Goal: Book appointment/travel/reservation

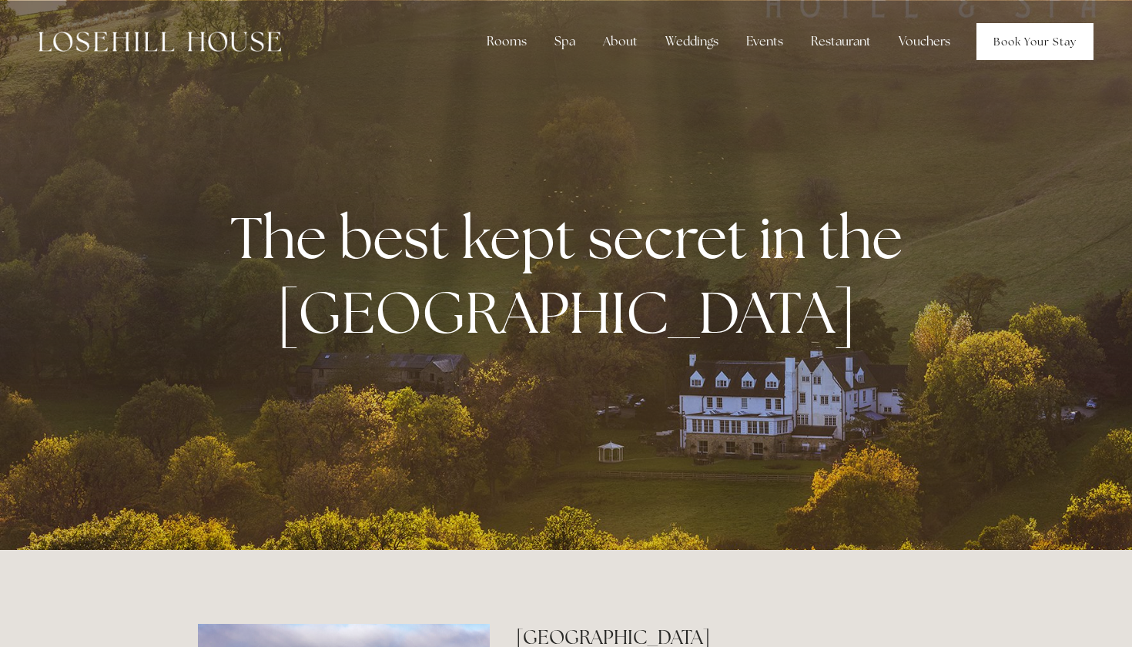
click at [1040, 41] on link "Book Your Stay" at bounding box center [1035, 41] width 117 height 37
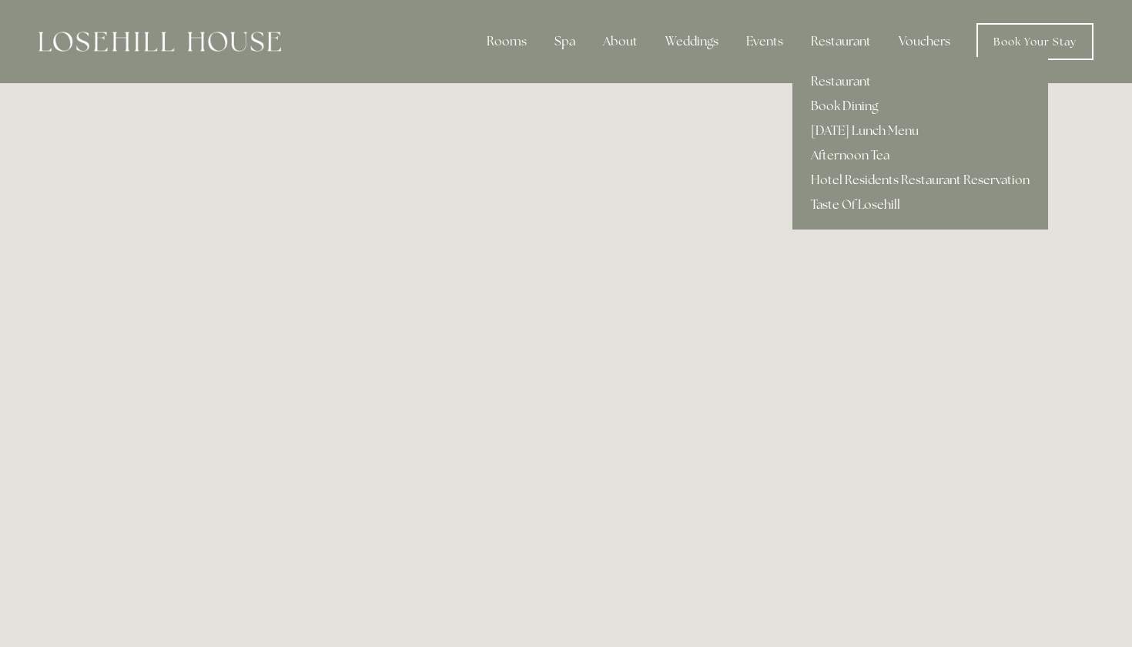
click at [857, 204] on link "Taste Of Losehill" at bounding box center [920, 205] width 256 height 25
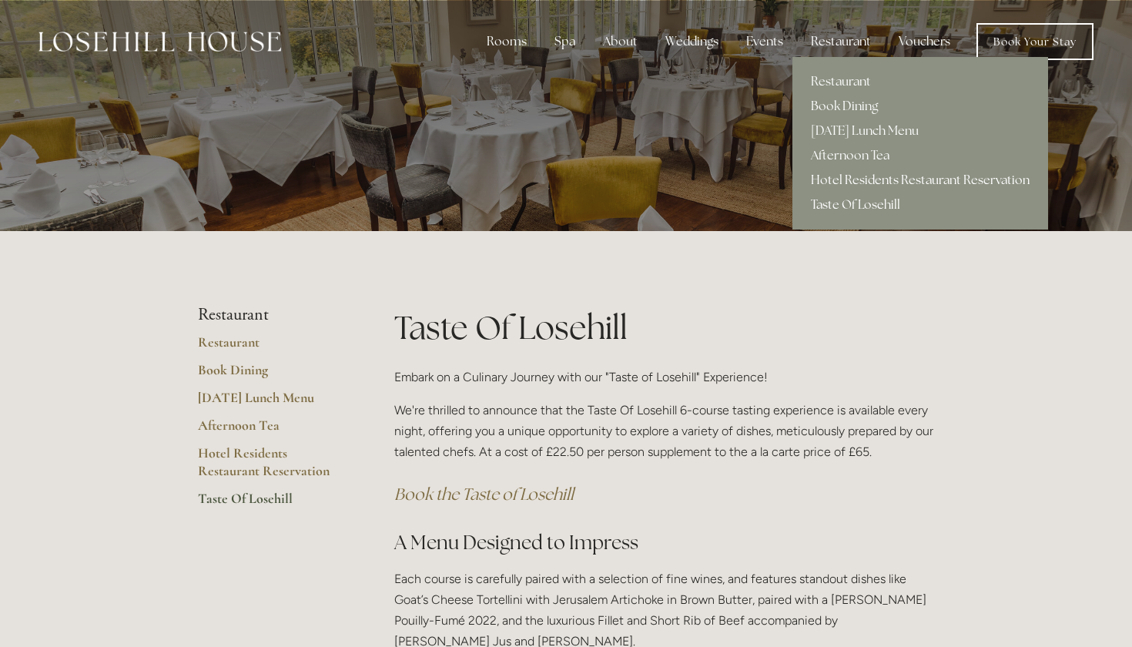
click at [888, 176] on link "Hotel Residents Restaurant Reservation" at bounding box center [920, 180] width 256 height 25
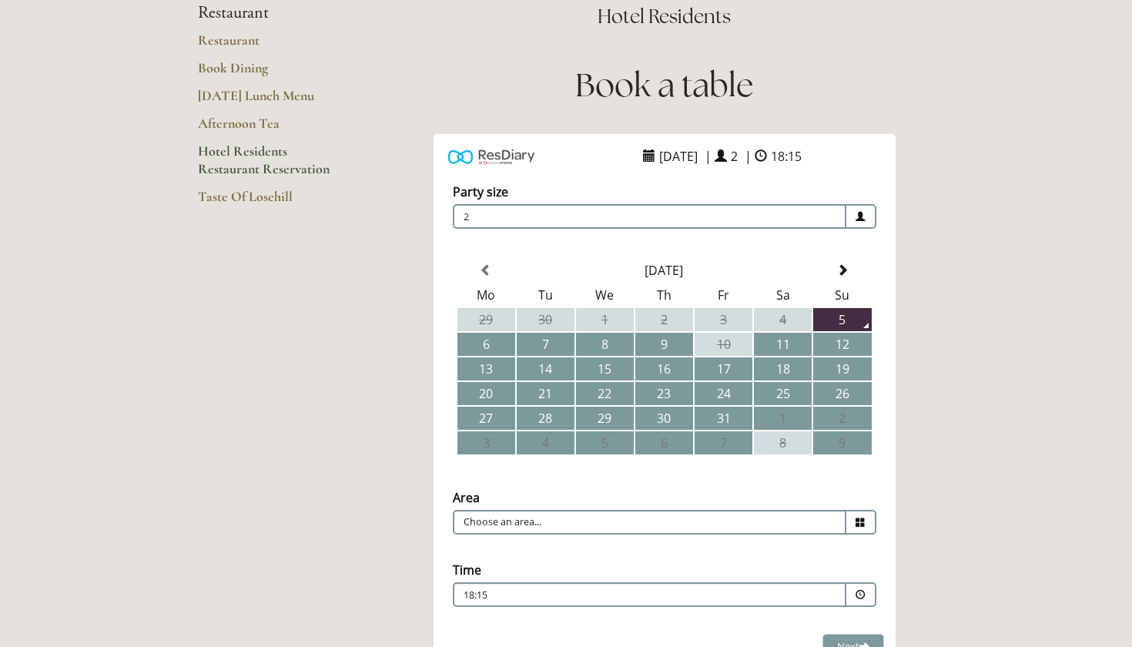
scroll to position [185, 0]
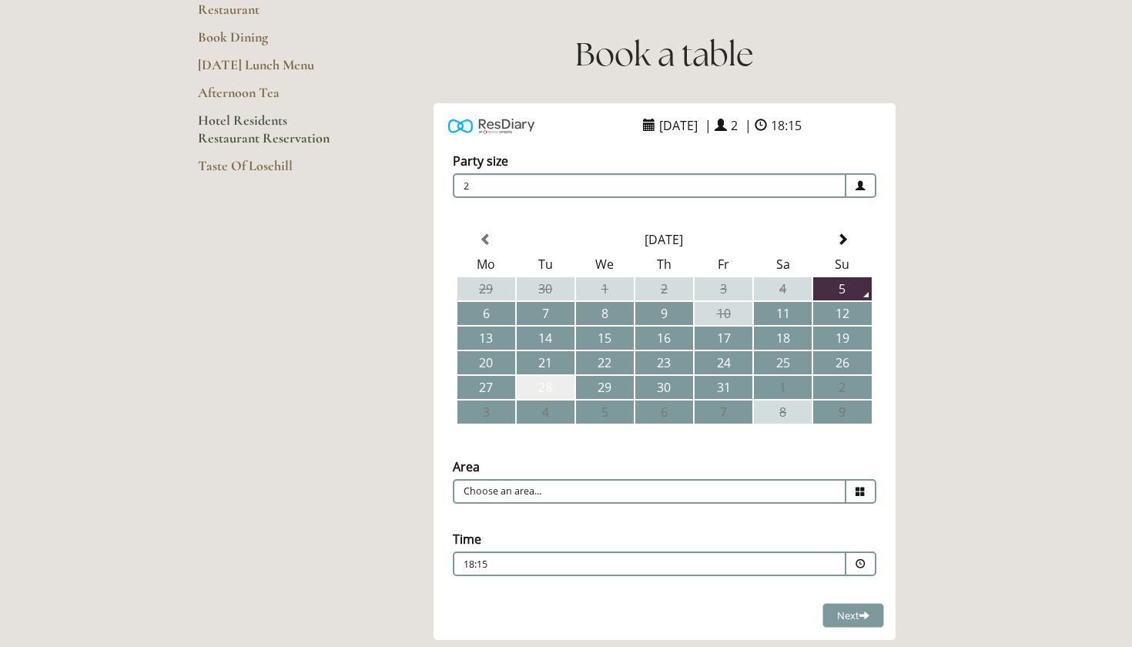
click at [558, 387] on td "28" at bounding box center [546, 387] width 58 height 23
click at [859, 564] on span at bounding box center [861, 564] width 10 height 10
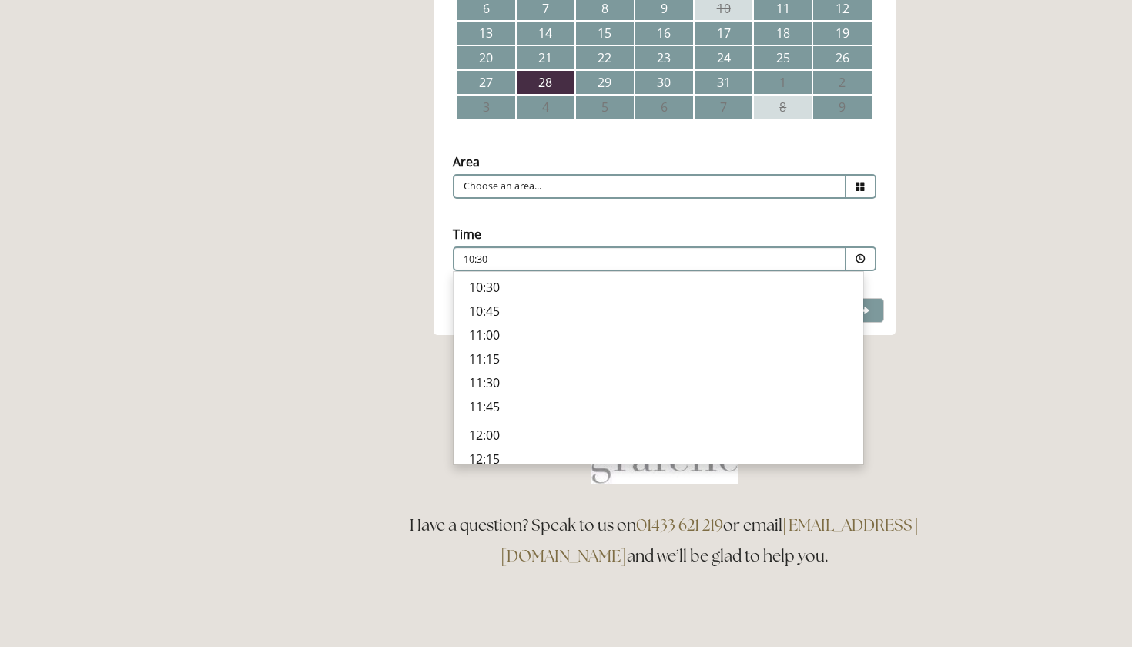
scroll to position [493, 0]
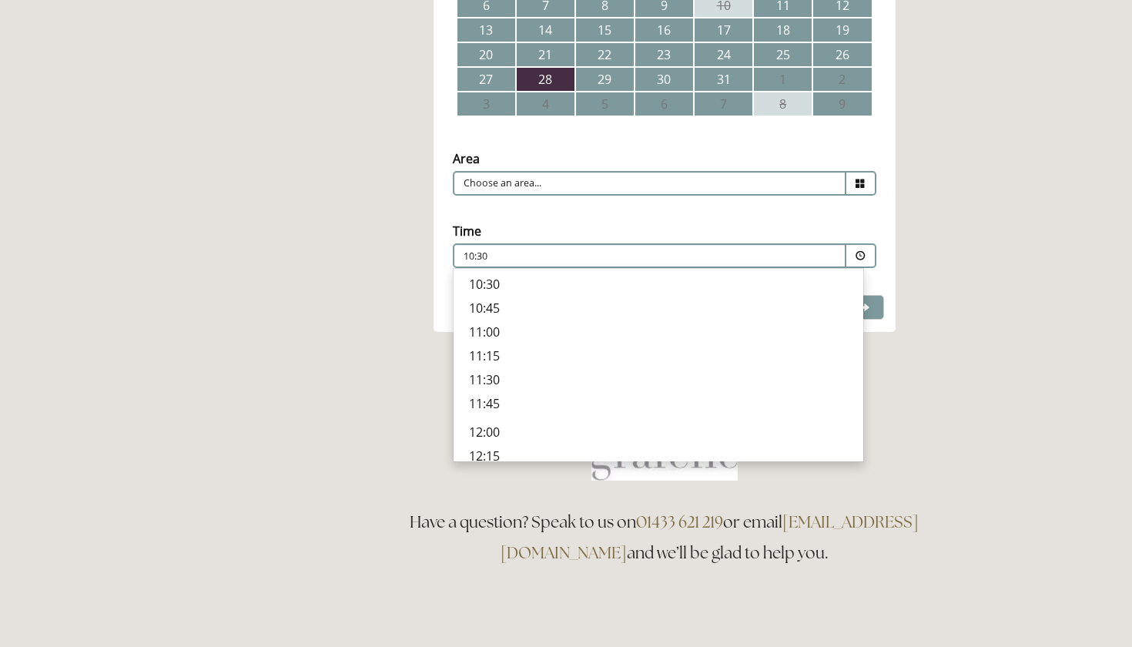
click at [357, 142] on main "Restaurant Restaurant Book Dining Sunday Lunch Menu Afternoon Tea Hotel Residen…" at bounding box center [566, 122] width 786 height 1065
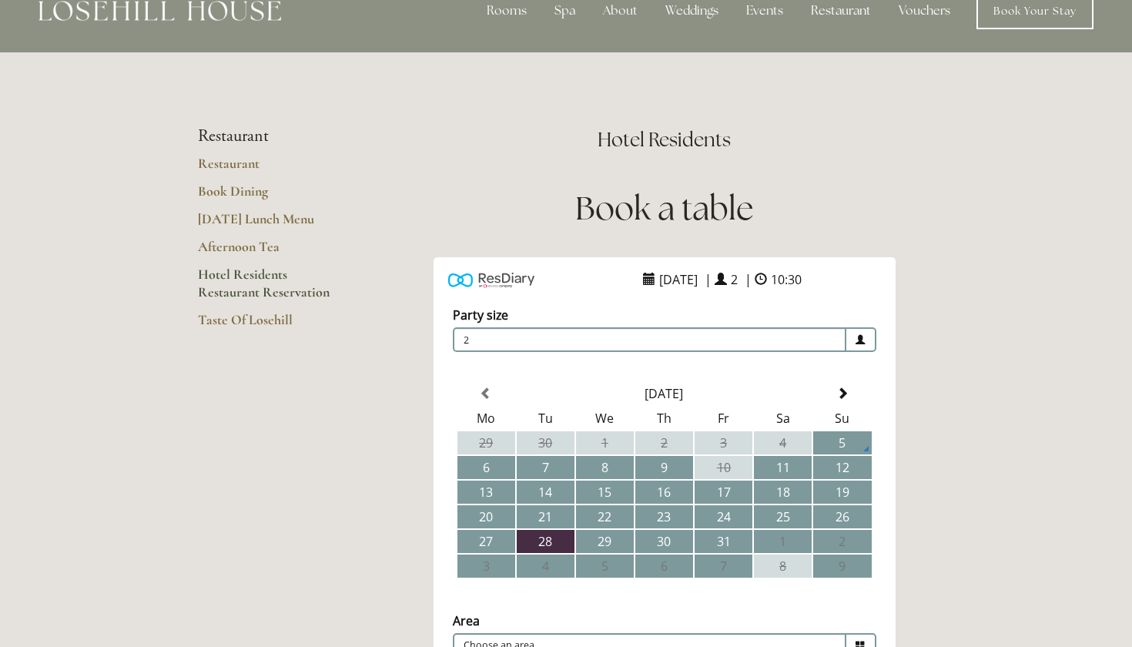
scroll to position [0, 0]
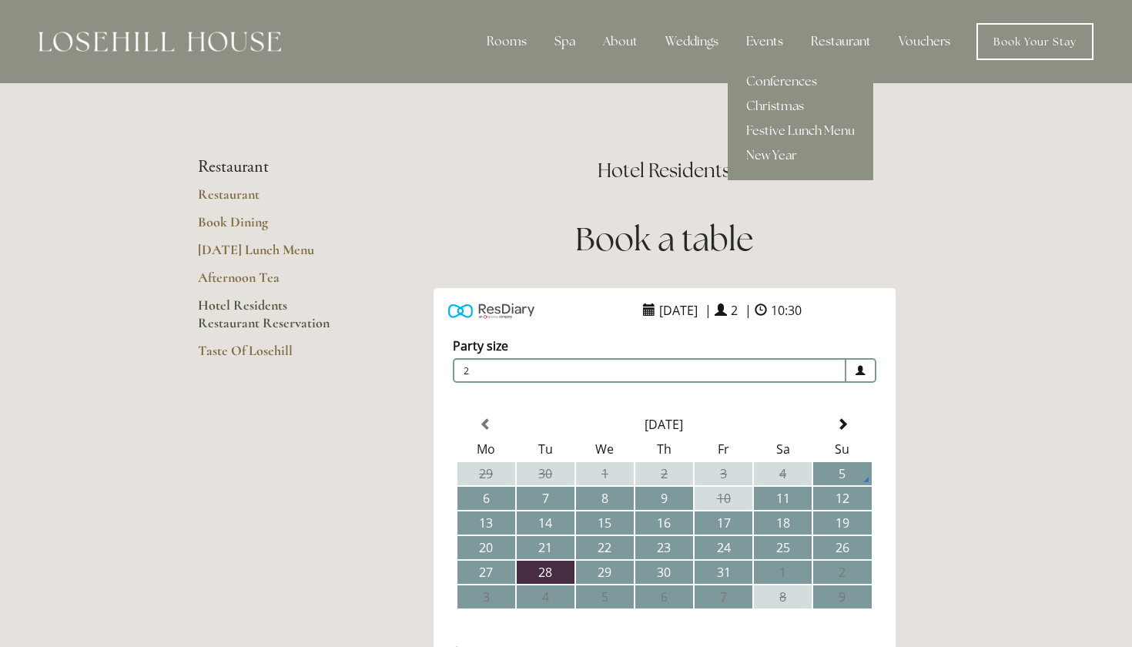
click at [750, 28] on div "Events" at bounding box center [765, 41] width 62 height 31
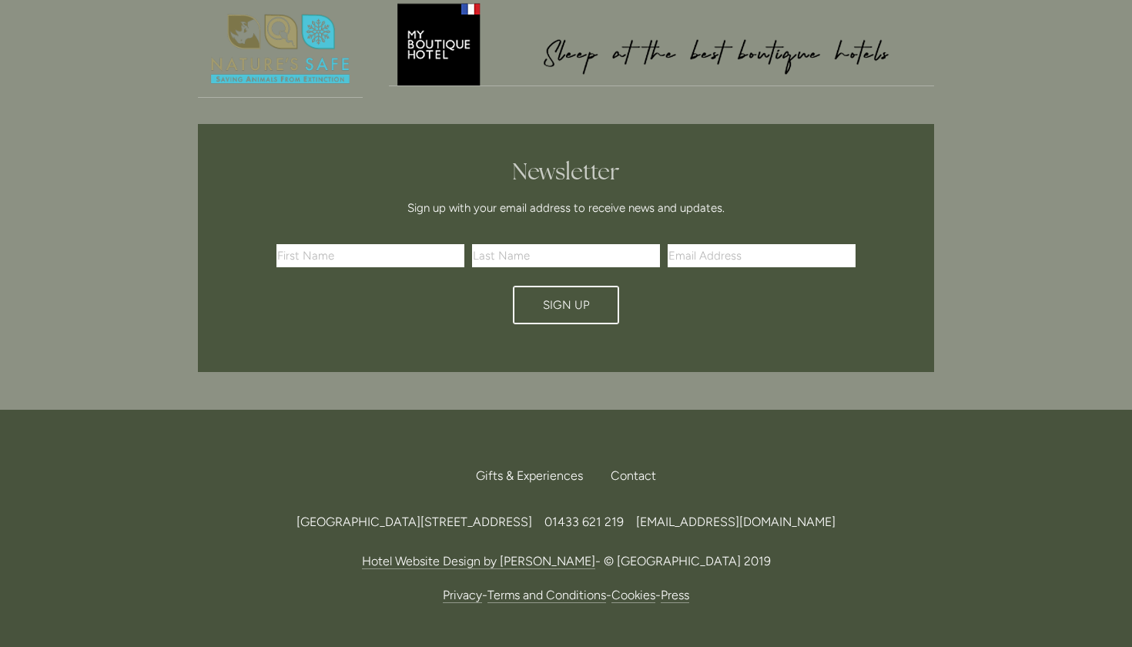
scroll to position [1941, 0]
